Goal: Find specific page/section

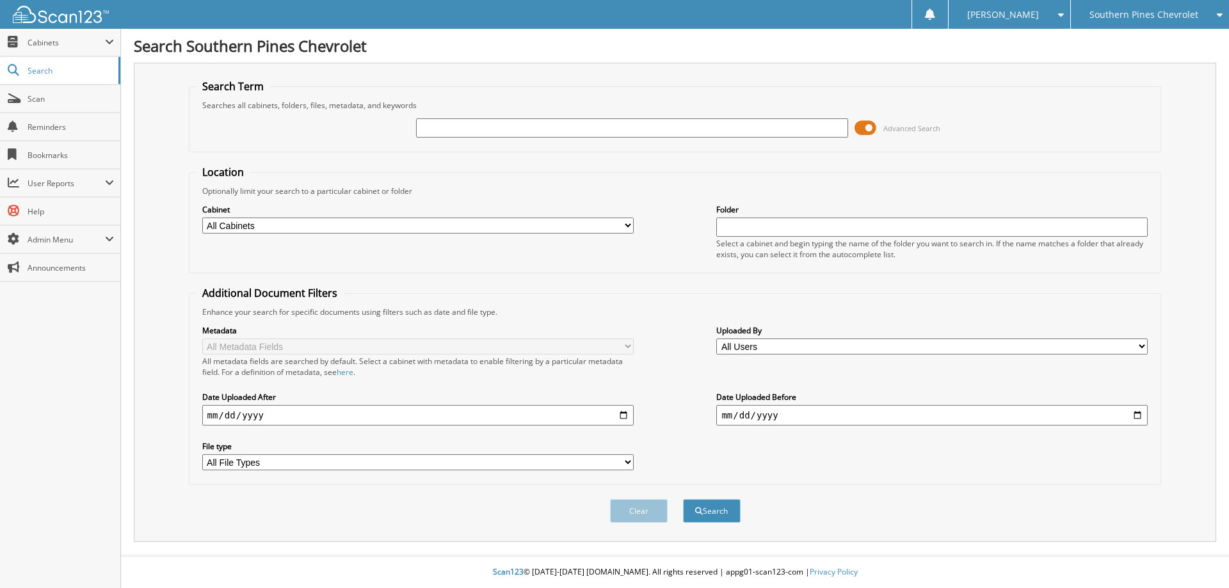
paste input "[US_VEHICLE_IDENTIFICATION_NUMBER]"
type input "[US_VEHICLE_IDENTIFICATION_NUMBER]"
click at [700, 509] on span "submit" at bounding box center [699, 512] width 8 height 8
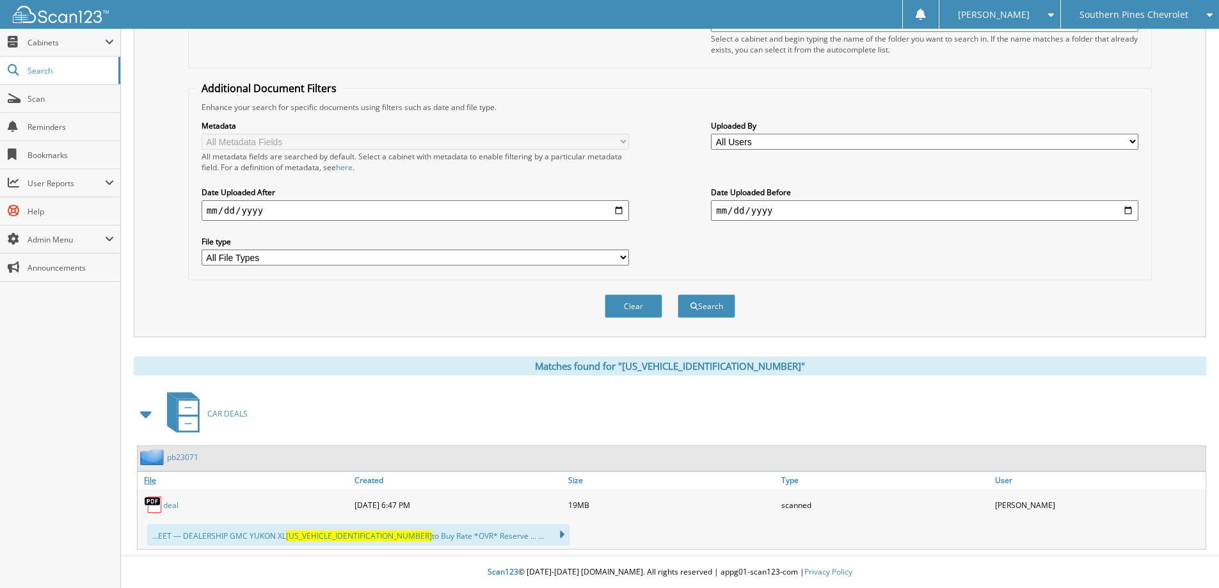
scroll to position [205, 0]
click at [170, 508] on link "deal" at bounding box center [170, 505] width 15 height 11
